Goal: Information Seeking & Learning: Learn about a topic

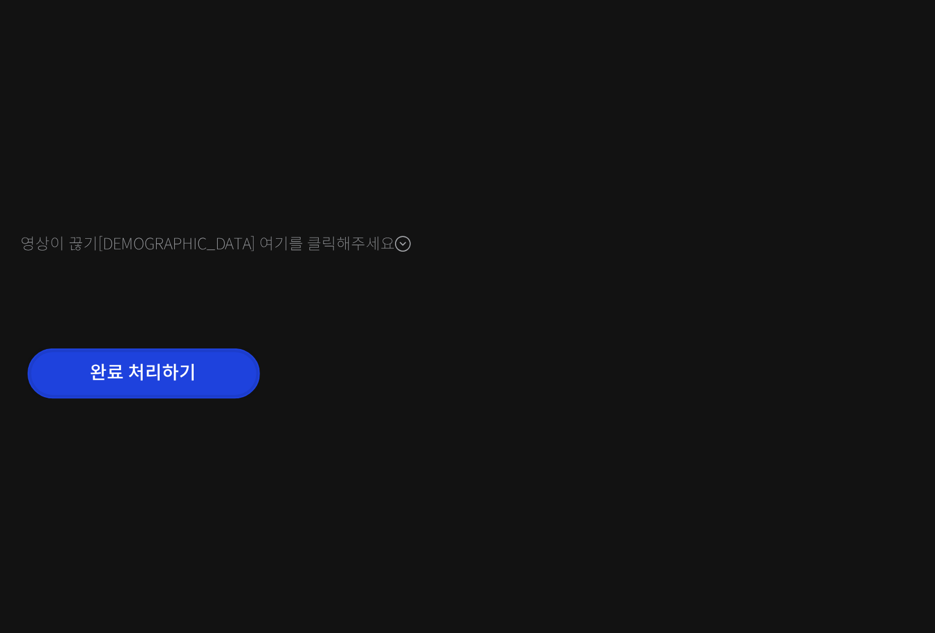
scroll to position [651, 0]
click at [407, 500] on input "완료 처리하기" at bounding box center [412, 509] width 112 height 24
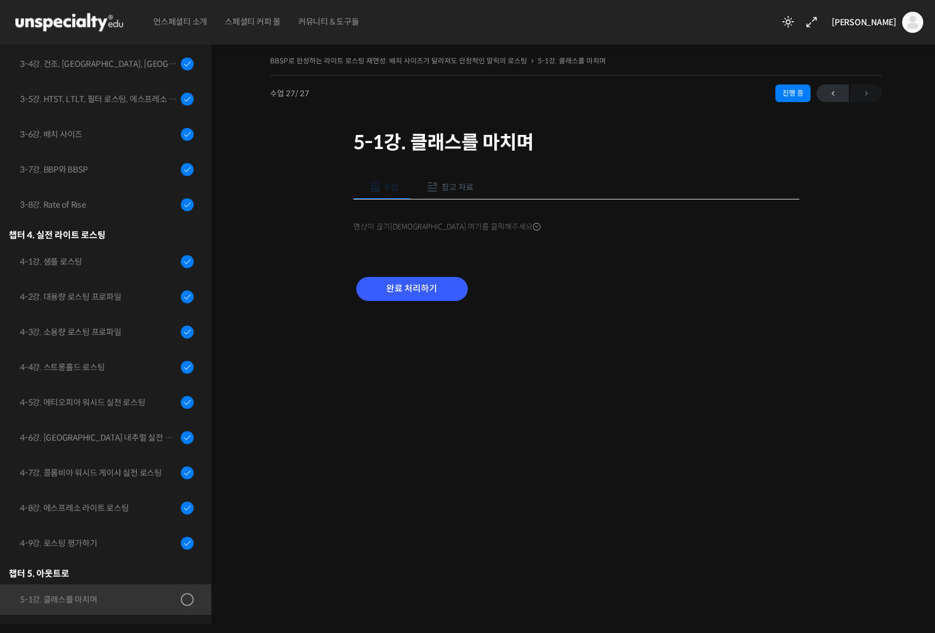
scroll to position [652, 0]
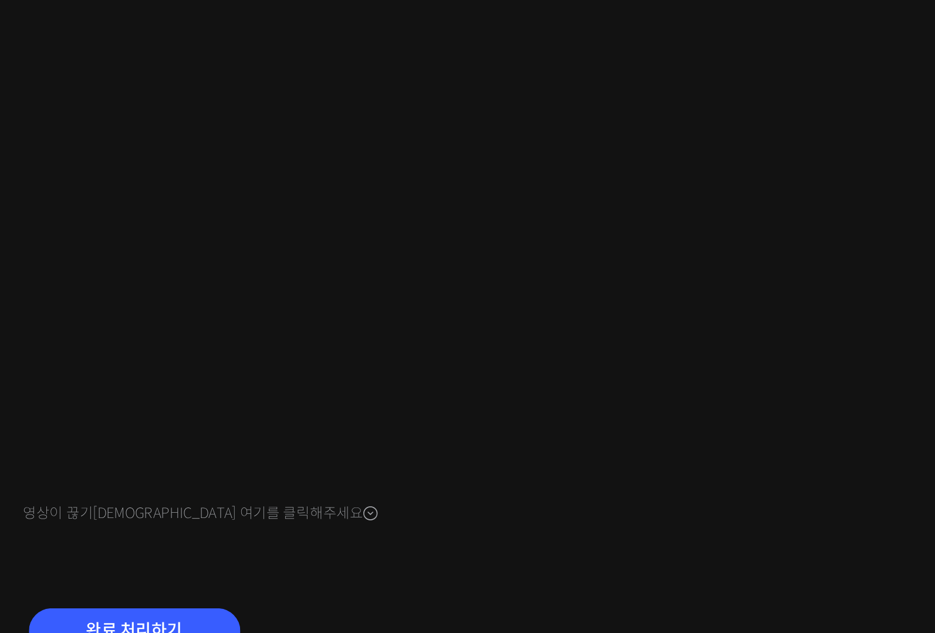
click at [625, 517] on div "수업 참고 자료 영상이 끊기신다면 여기를 클릭해주세요 처음부터 반복해서 들으실 분들을 위해 통합본을 준비했습니다. * 파일 용량이 상대적으로 …" at bounding box center [576, 375] width 446 height 437
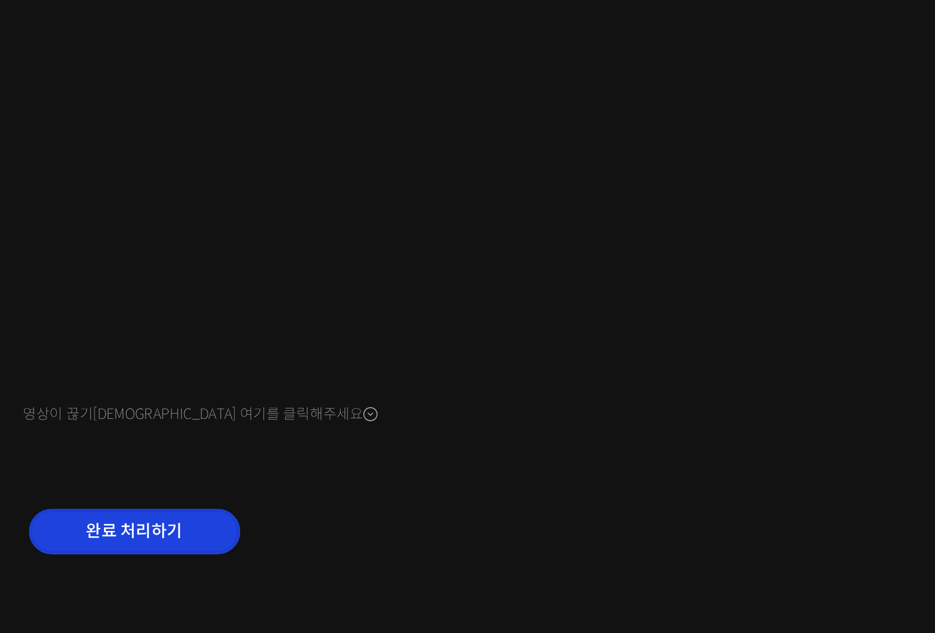
click at [427, 553] on input "완료 처리하기" at bounding box center [412, 552] width 112 height 24
click at [436, 552] on input "완료 처리하기" at bounding box center [412, 552] width 112 height 24
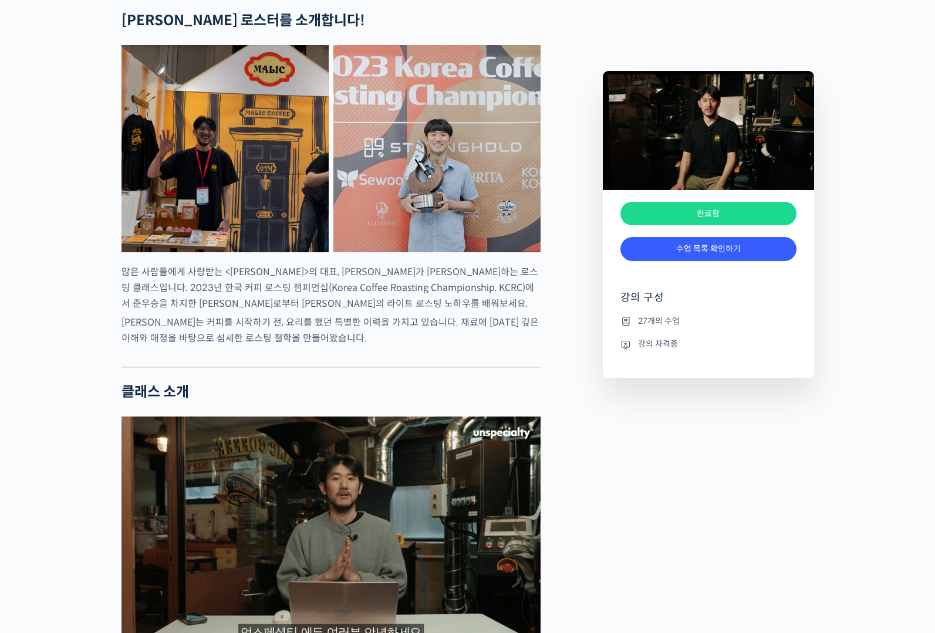
scroll to position [642, 0]
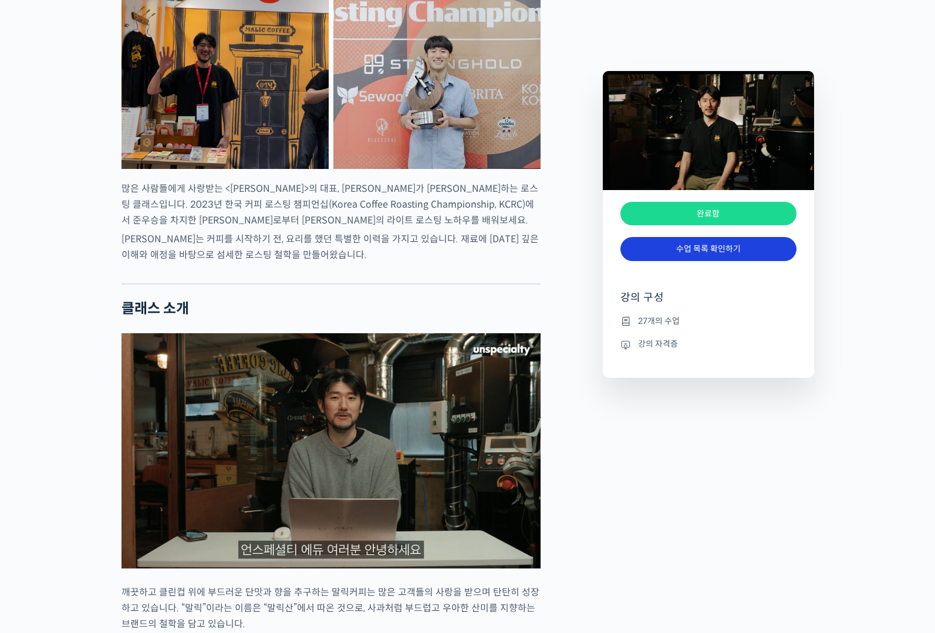
click at [723, 250] on link "수업 목록 확인하기" at bounding box center [709, 249] width 176 height 24
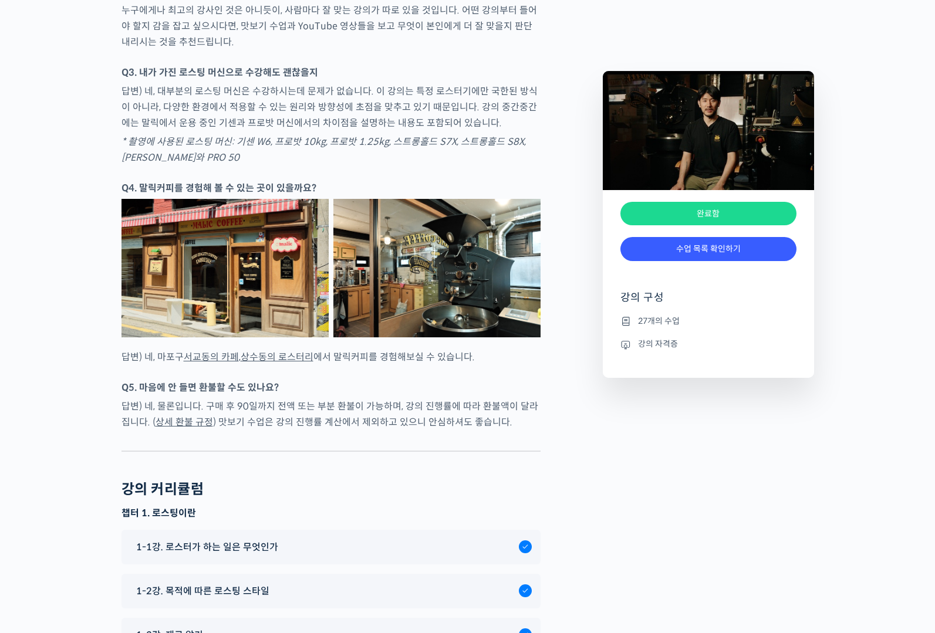
scroll to position [4034, 0]
